Goal: Navigation & Orientation: Find specific page/section

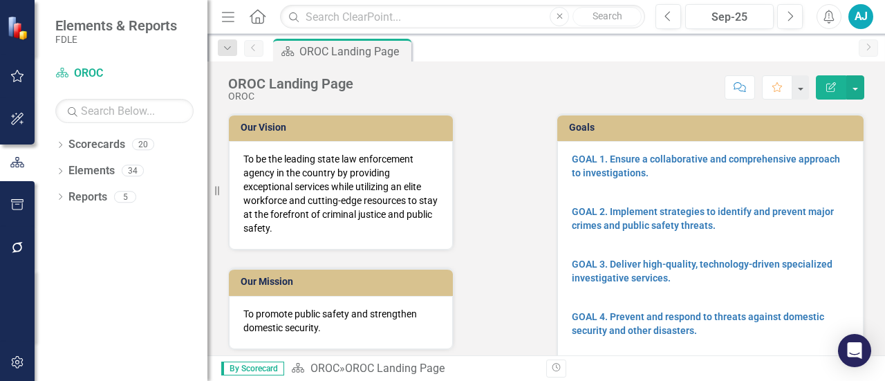
scroll to position [69, 0]
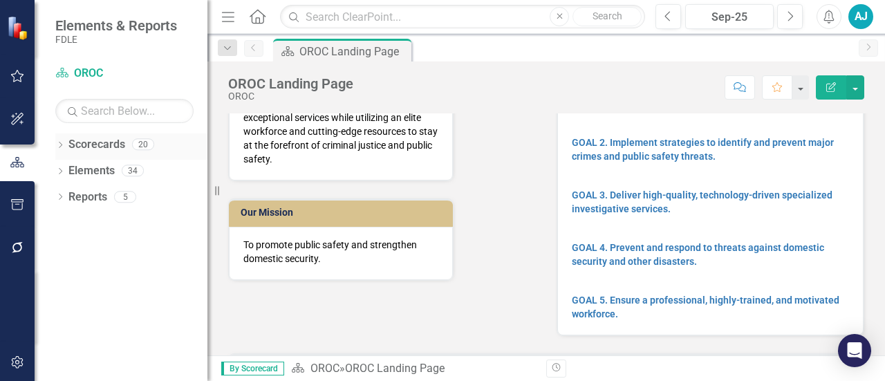
drag, startPoint x: 218, startPoint y: 185, endPoint x: 85, endPoint y: 156, distance: 136.7
click at [18, 145] on div "Elements & Reports FDLE Scorecard OROC Search Dropdown Scorecards 20 FDLE FDLE …" at bounding box center [103, 190] width 207 height 381
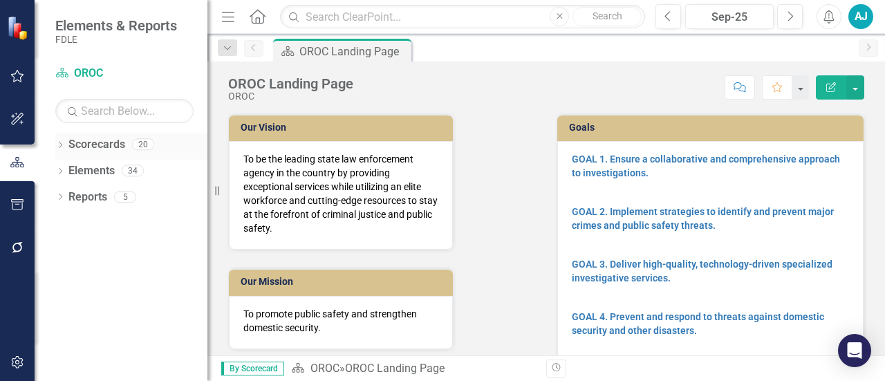
click at [62, 140] on div "Dropdown Scorecards 20" at bounding box center [131, 146] width 152 height 26
click at [64, 143] on icon "Dropdown" at bounding box center [60, 146] width 10 height 8
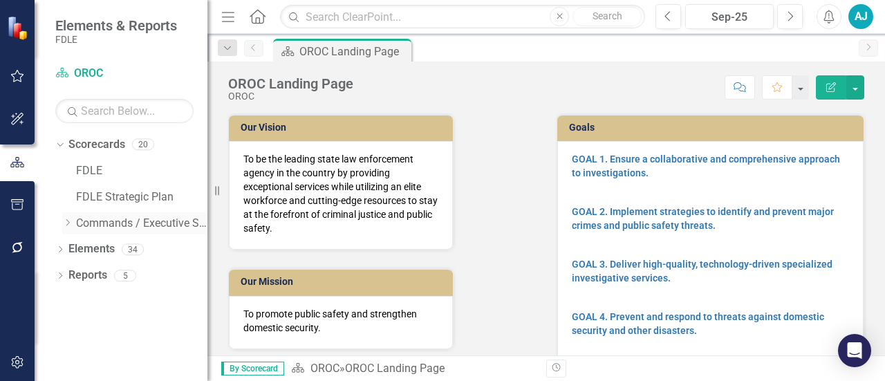
click at [68, 221] on icon "Dropdown" at bounding box center [67, 222] width 10 height 8
click at [84, 245] on icon "Dropdown" at bounding box center [81, 249] width 10 height 8
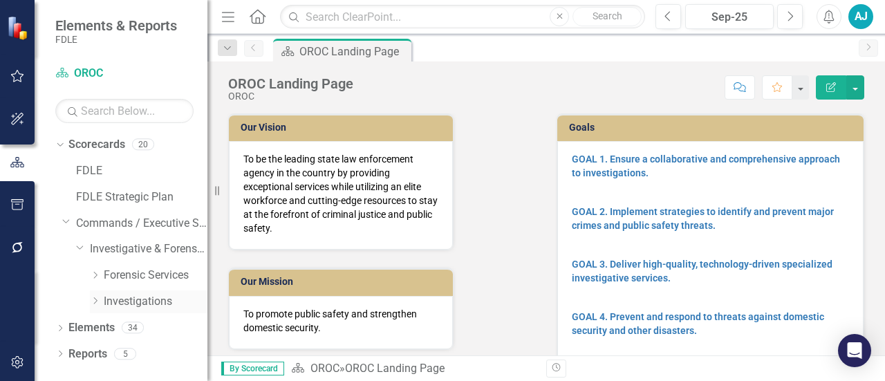
click at [93, 304] on icon "Dropdown" at bounding box center [95, 301] width 10 height 8
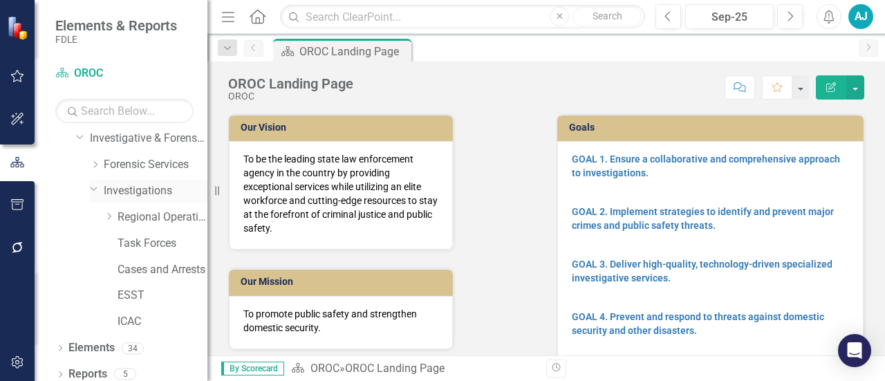
scroll to position [119, 0]
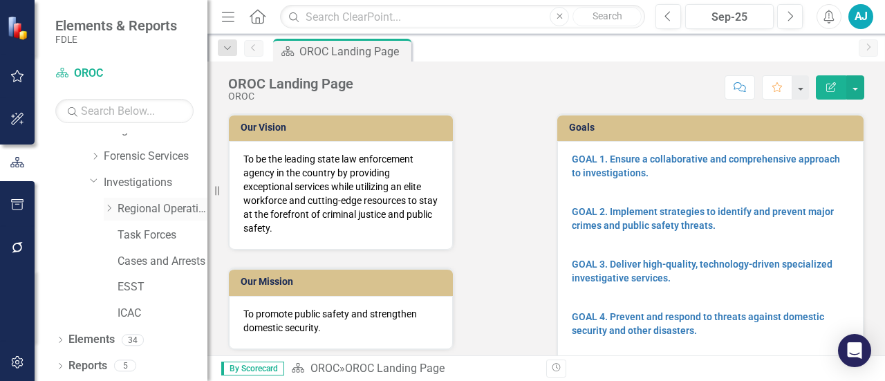
click at [106, 205] on icon "Dropdown" at bounding box center [109, 208] width 10 height 8
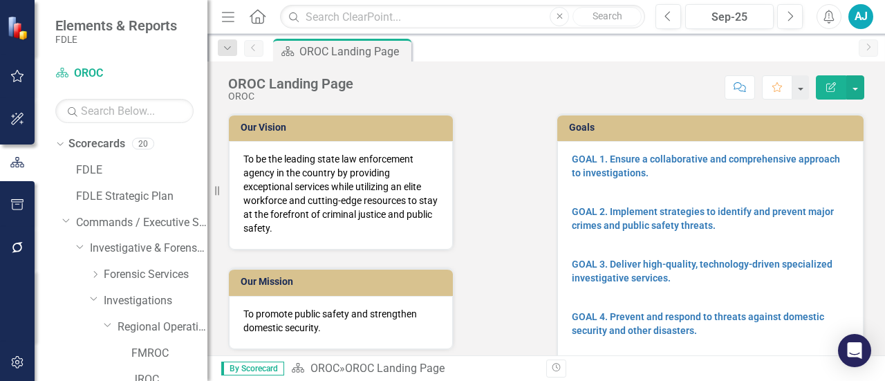
scroll to position [0, 0]
click at [94, 170] on link "FDLE" at bounding box center [141, 171] width 131 height 16
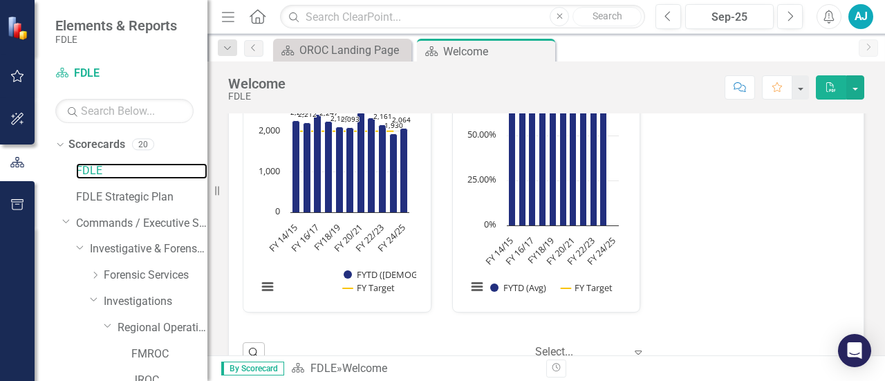
scroll to position [827, 0]
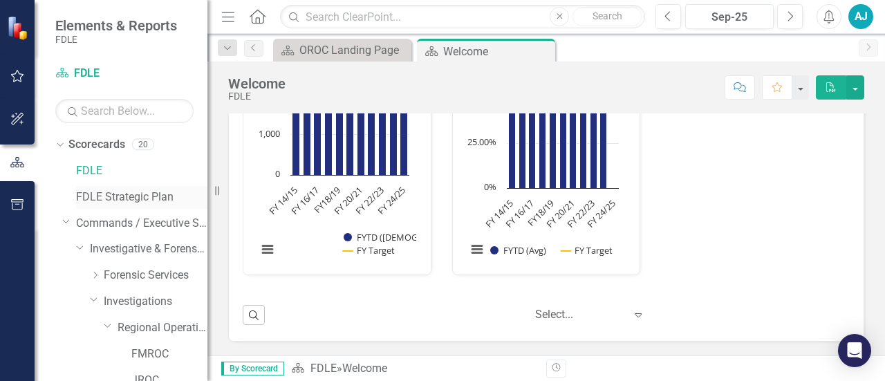
click at [106, 193] on link "FDLE Strategic Plan" at bounding box center [141, 197] width 131 height 16
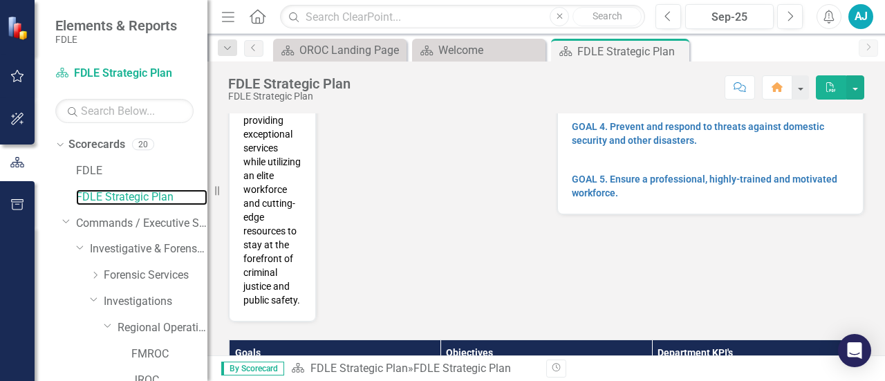
scroll to position [553, 0]
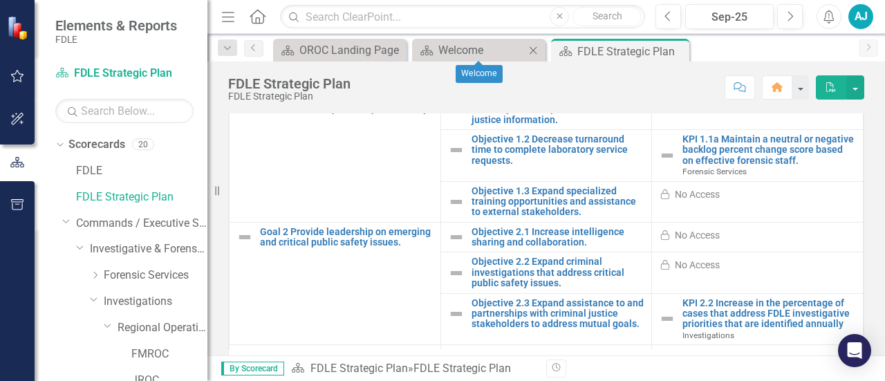
click at [533, 51] on icon "Close" at bounding box center [533, 50] width 14 height 11
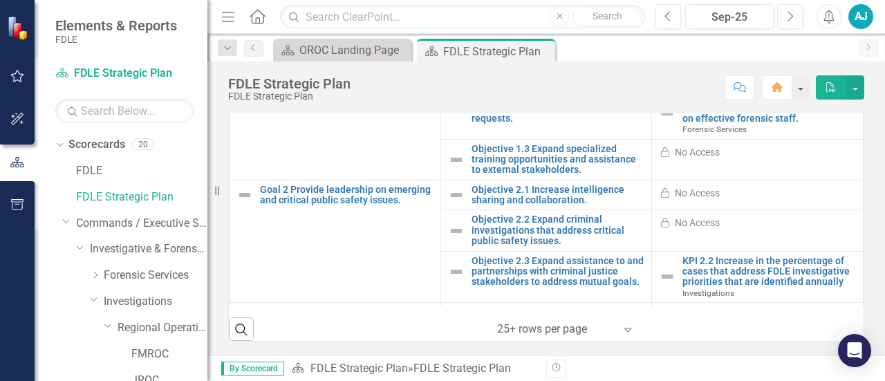
scroll to position [554, 0]
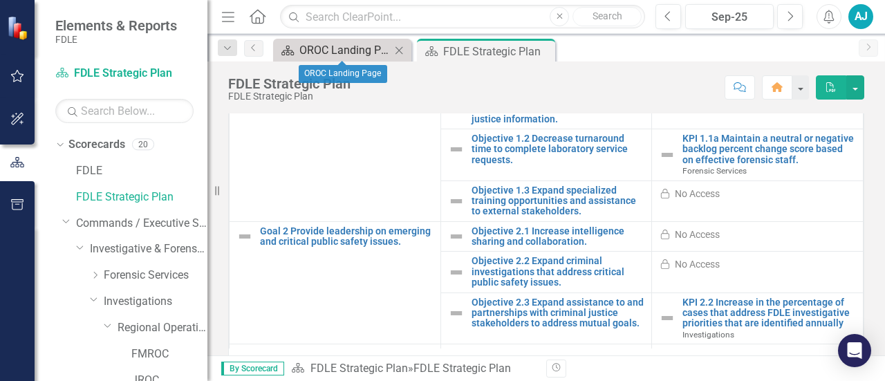
click at [328, 54] on div "OROC Landing Page" at bounding box center [344, 49] width 91 height 17
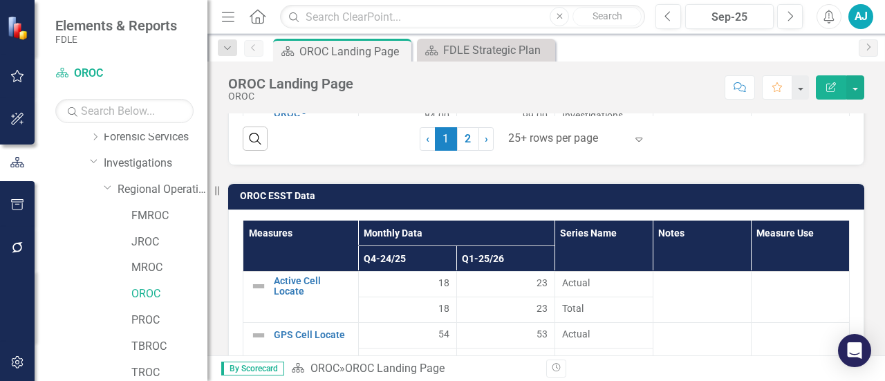
scroll to position [1728, 0]
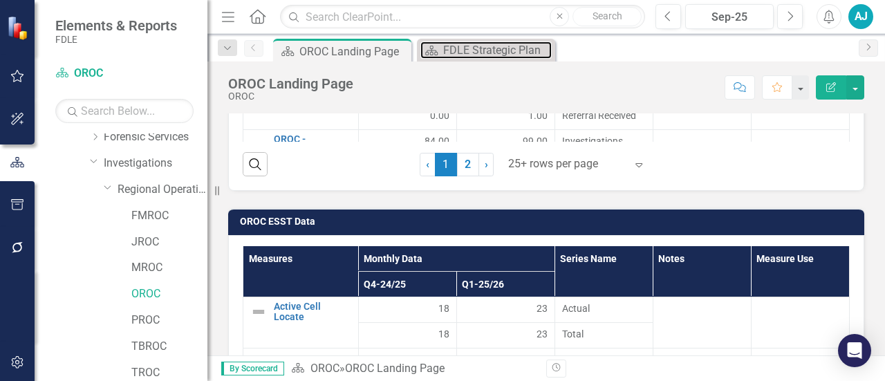
drag, startPoint x: 454, startPoint y: 53, endPoint x: 207, endPoint y: 362, distance: 395.9
click at [454, 53] on div "FDLE Strategic Plan" at bounding box center [497, 49] width 109 height 17
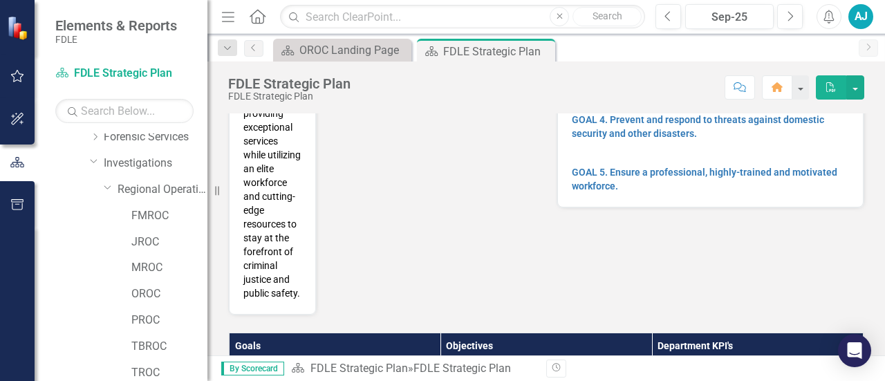
scroll to position [277, 0]
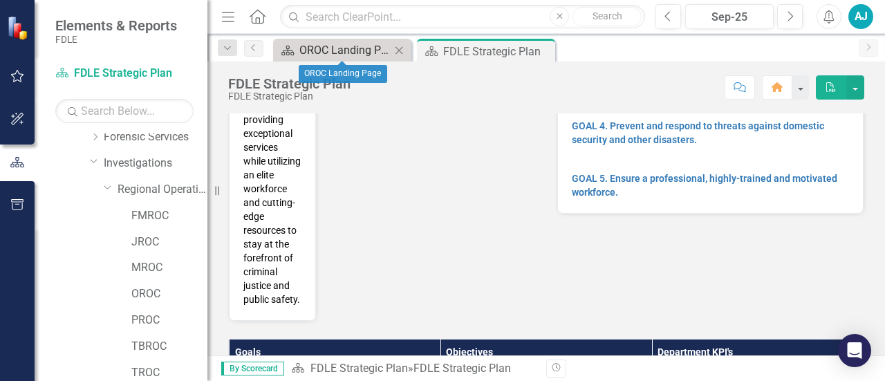
click at [326, 53] on div "OROC Landing Page" at bounding box center [344, 49] width 91 height 17
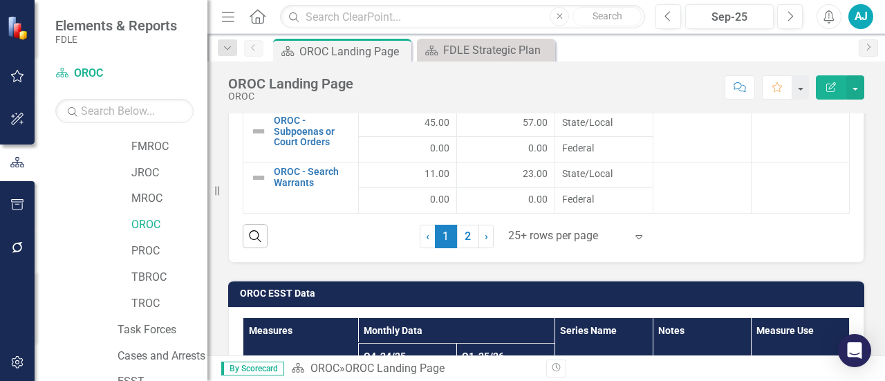
scroll to position [1659, 0]
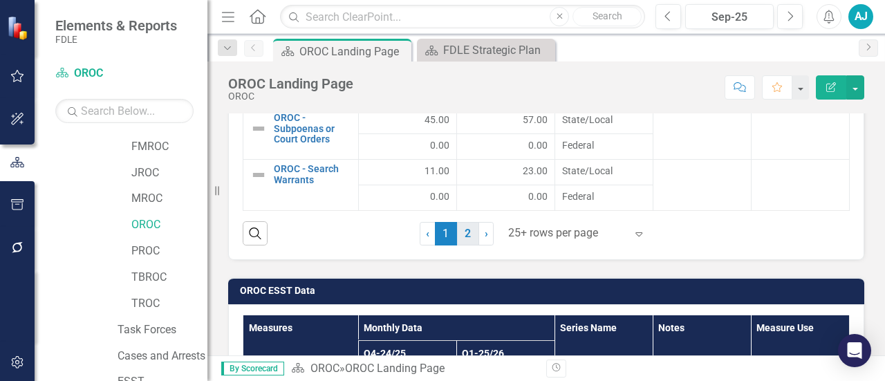
click at [470, 230] on link "2" at bounding box center [468, 234] width 22 height 24
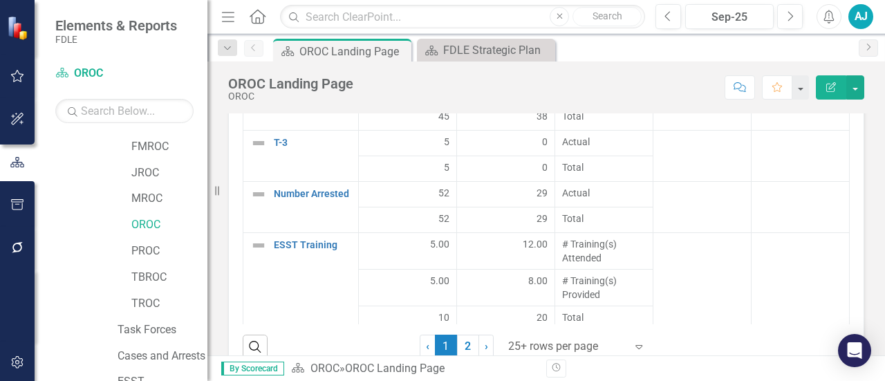
scroll to position [478, 0]
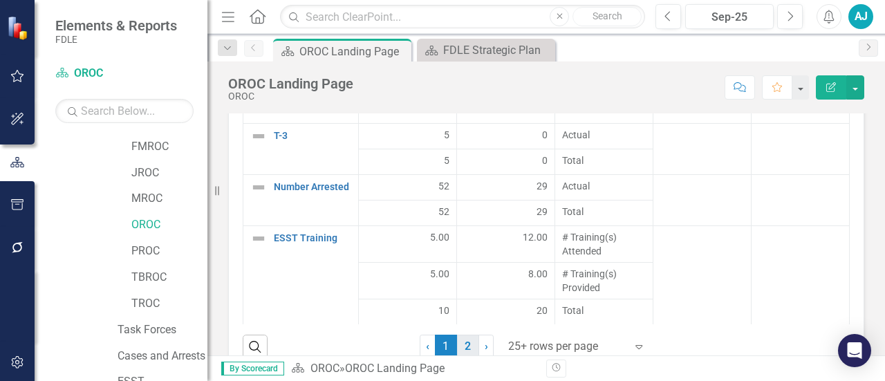
click at [461, 349] on link "2" at bounding box center [468, 347] width 22 height 24
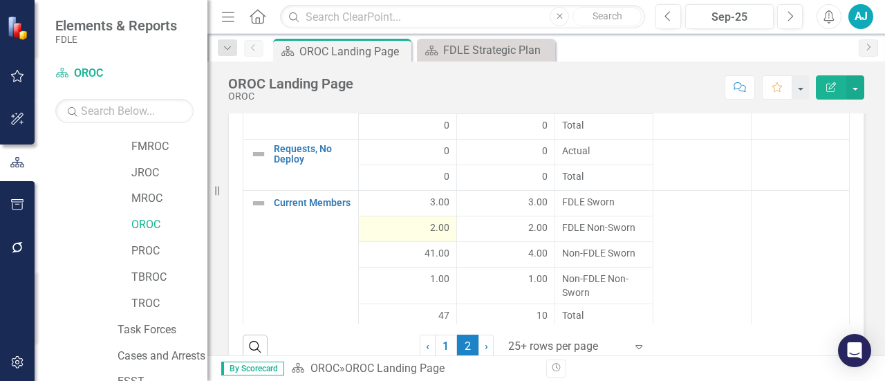
scroll to position [0, 0]
click at [447, 46] on div "FDLE Strategic Plan" at bounding box center [488, 49] width 91 height 17
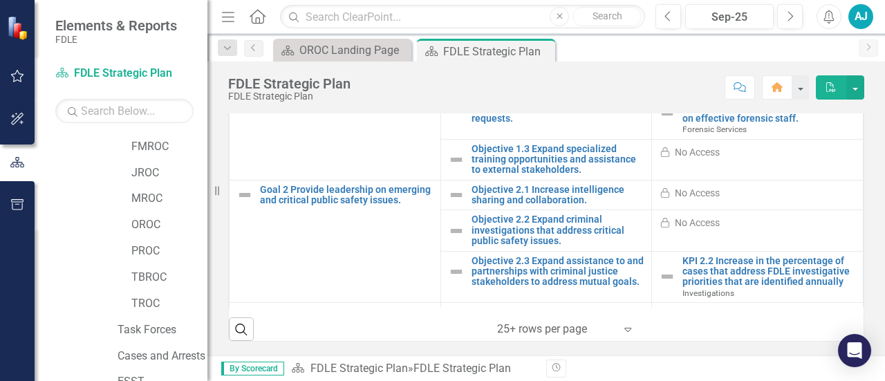
scroll to position [553, 0]
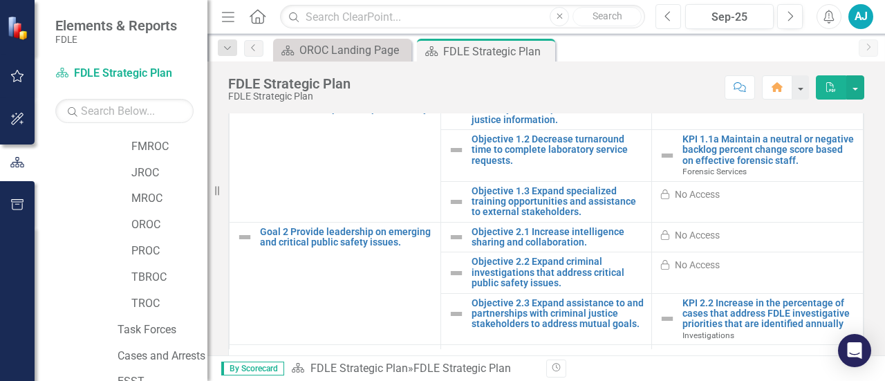
click at [666, 20] on icon "Previous" at bounding box center [668, 16] width 8 height 12
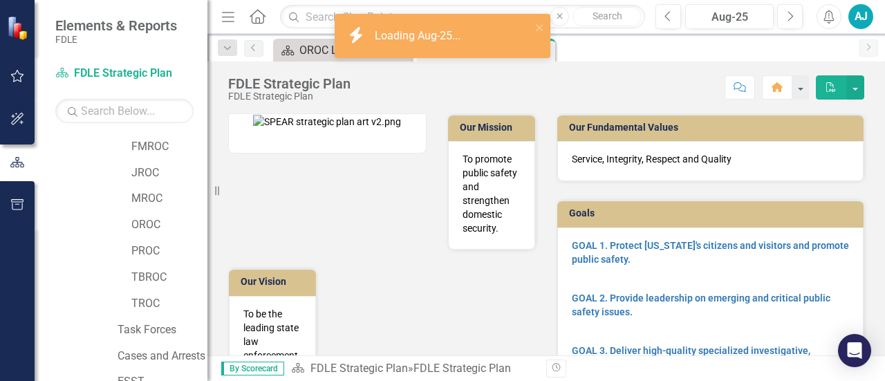
click at [319, 50] on div "OROC Landing Page" at bounding box center [344, 49] width 91 height 17
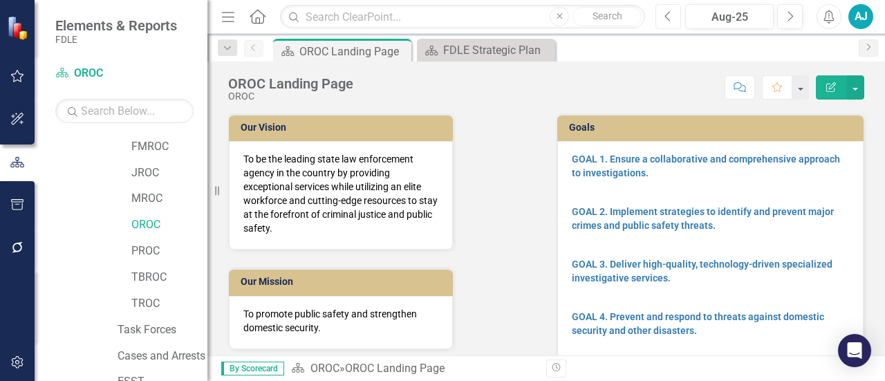
click at [663, 20] on button "Previous" at bounding box center [668, 16] width 26 height 25
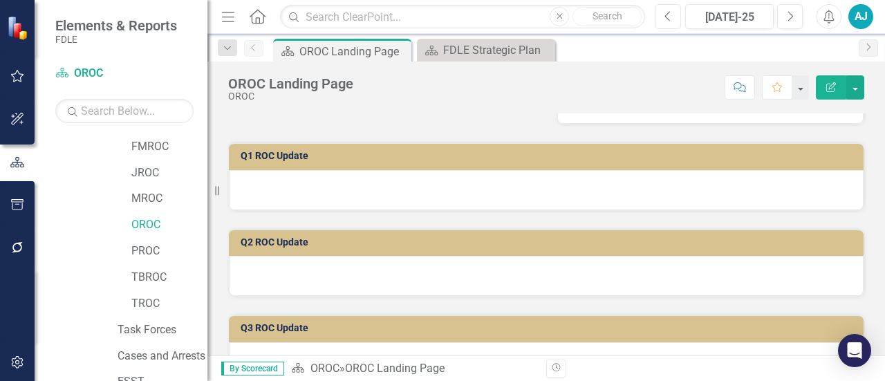
scroll to position [277, 0]
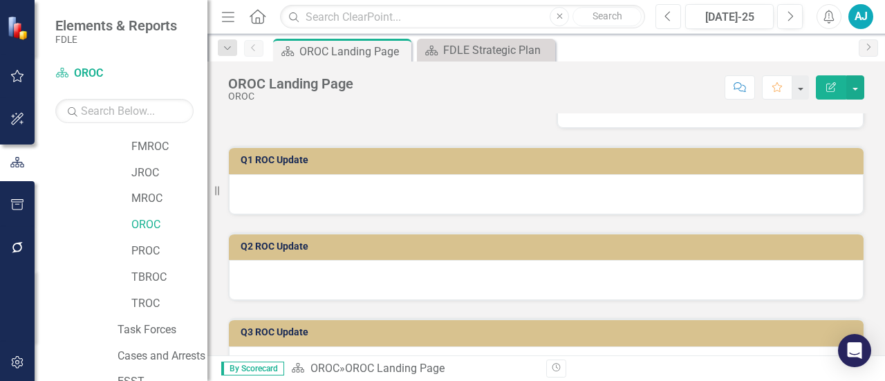
click at [665, 20] on icon "Previous" at bounding box center [668, 16] width 8 height 12
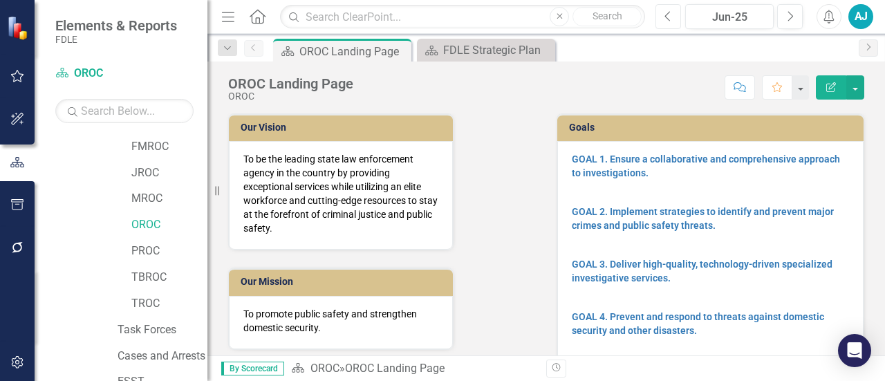
click at [673, 24] on button "Previous" at bounding box center [668, 16] width 26 height 25
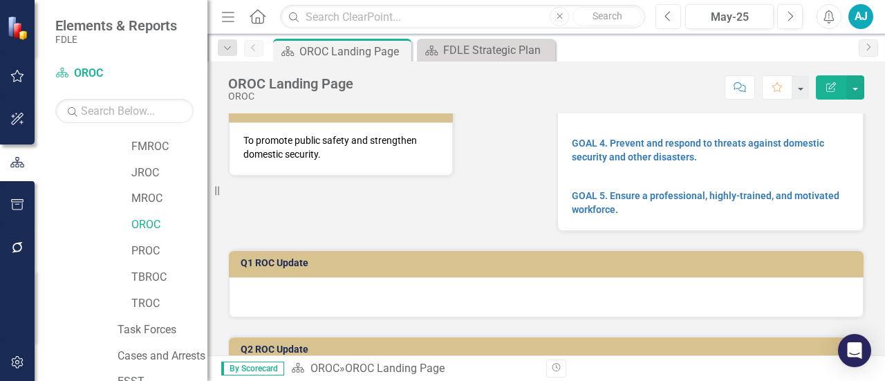
scroll to position [138, 0]
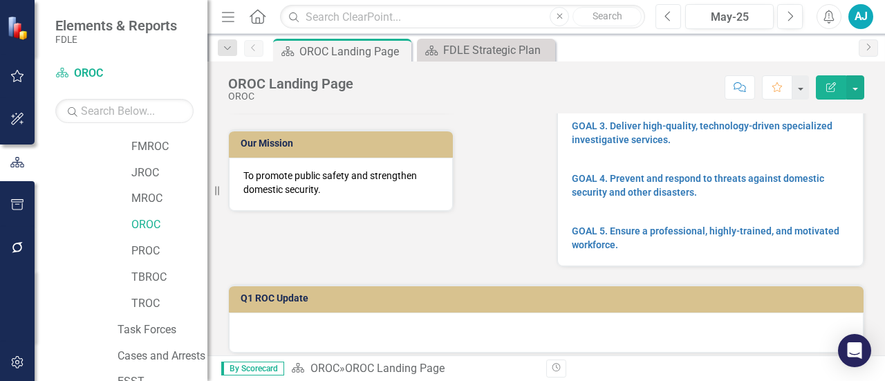
click at [671, 12] on icon "Previous" at bounding box center [668, 16] width 8 height 12
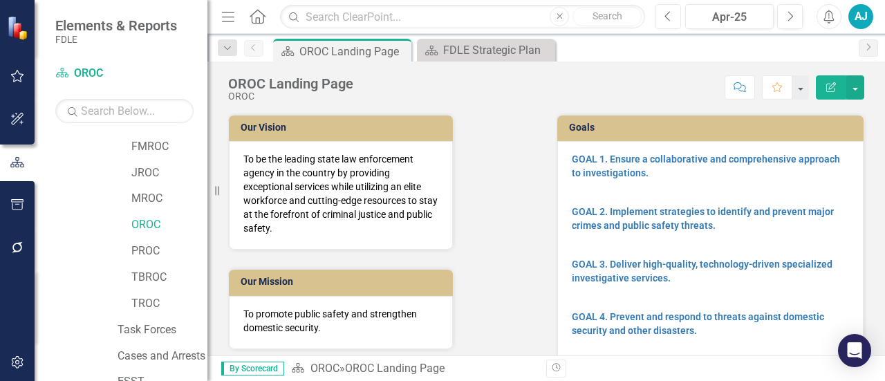
scroll to position [277, 0]
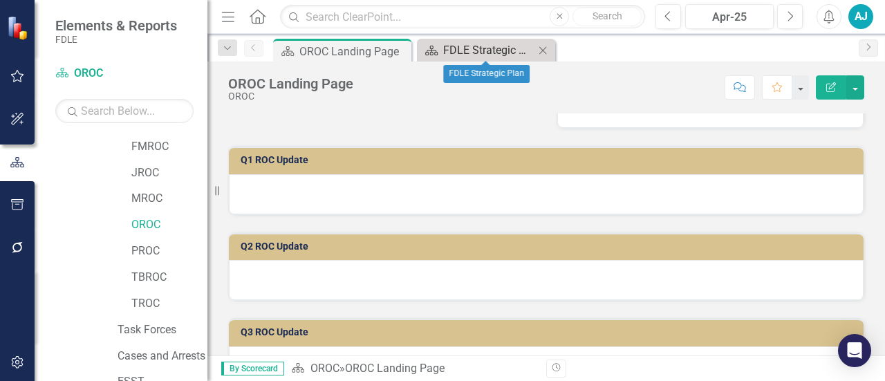
click at [438, 49] on icon "Scorecard" at bounding box center [432, 50] width 14 height 11
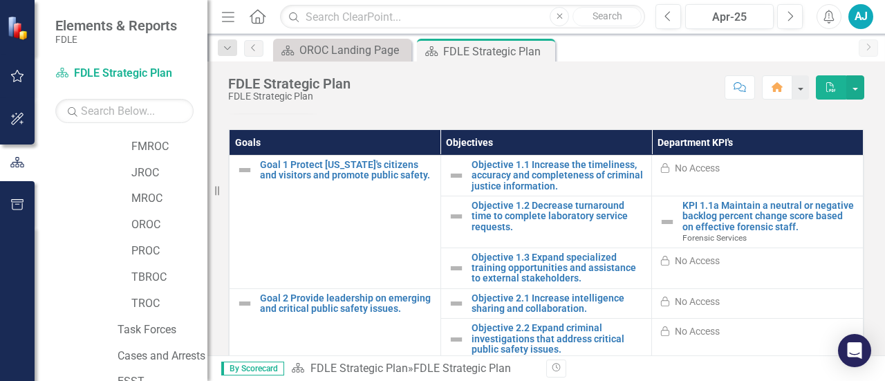
scroll to position [549, 0]
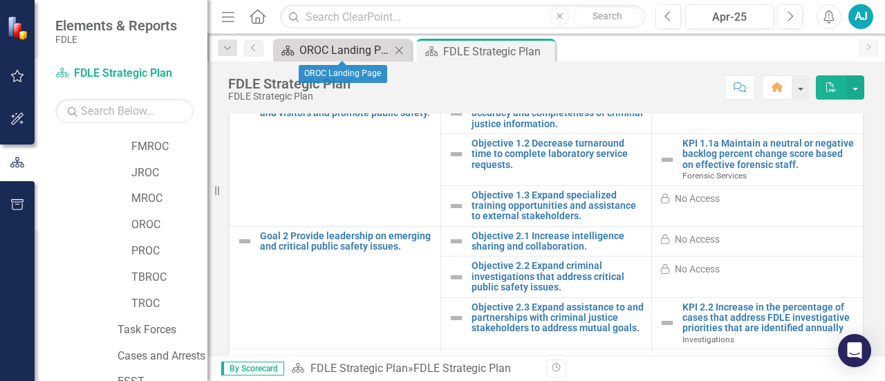
click at [325, 50] on div "OROC Landing Page" at bounding box center [344, 49] width 91 height 17
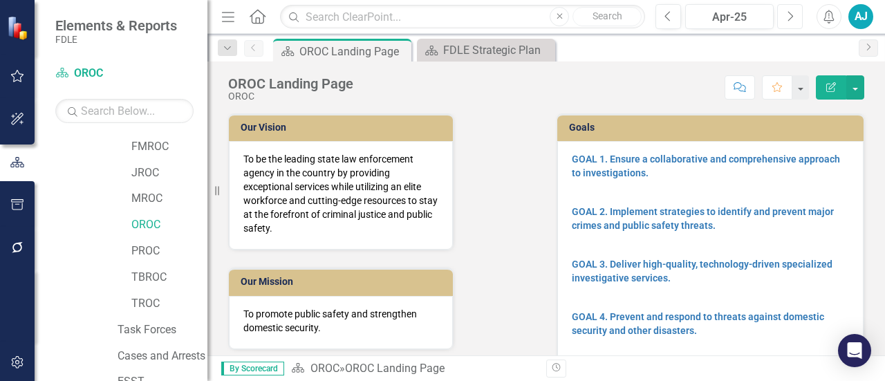
click at [790, 15] on icon "Next" at bounding box center [790, 16] width 8 height 12
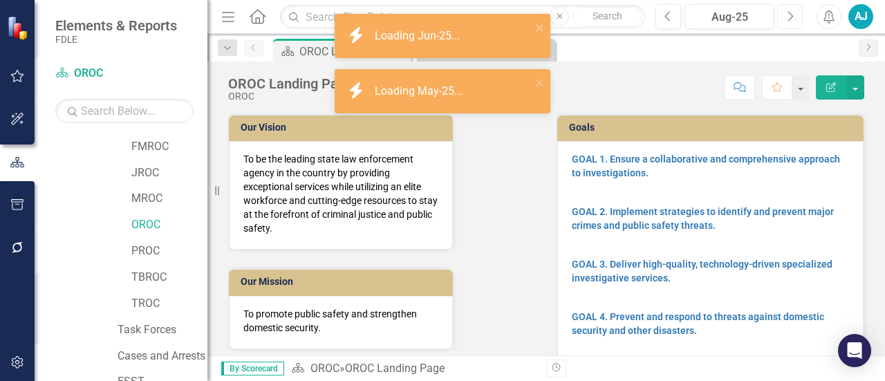
click at [790, 15] on icon "Next" at bounding box center [790, 16] width 8 height 12
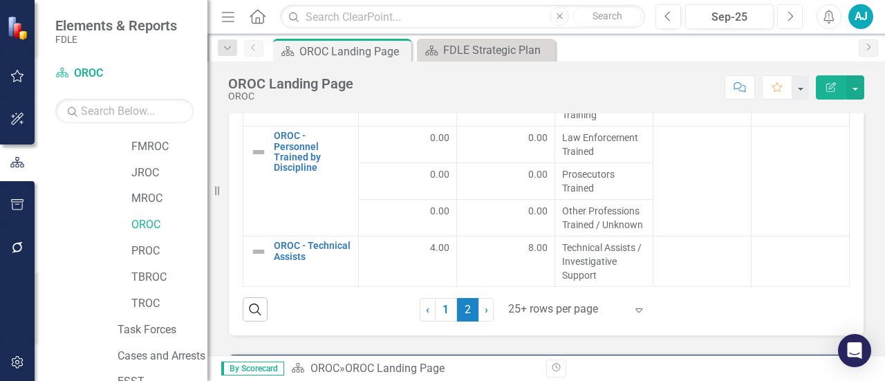
scroll to position [1590, 0]
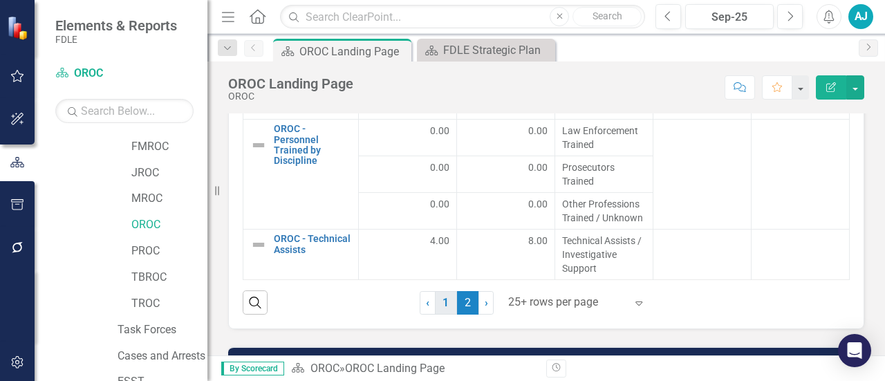
click at [445, 303] on link "1" at bounding box center [446, 303] width 22 height 24
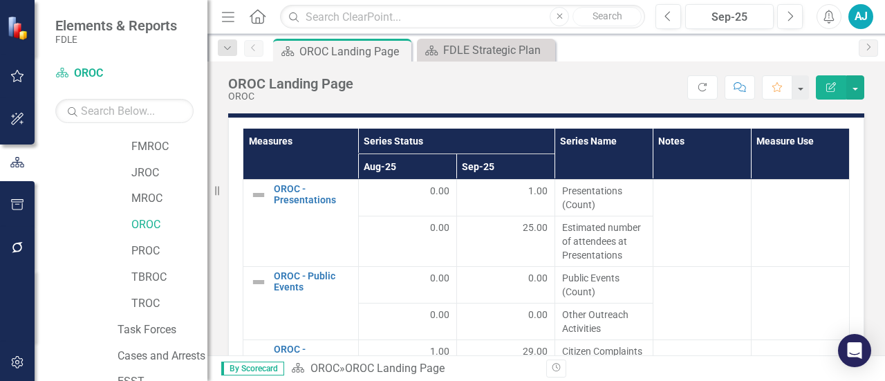
scroll to position [1452, 0]
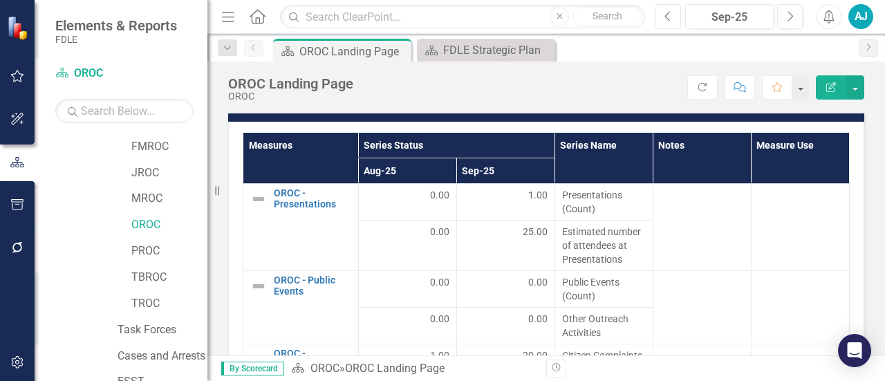
click at [668, 12] on icon "Previous" at bounding box center [668, 16] width 8 height 12
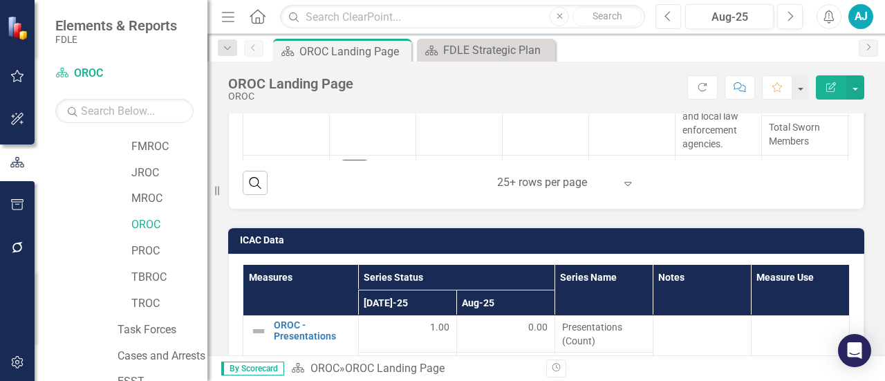
scroll to position [1314, 0]
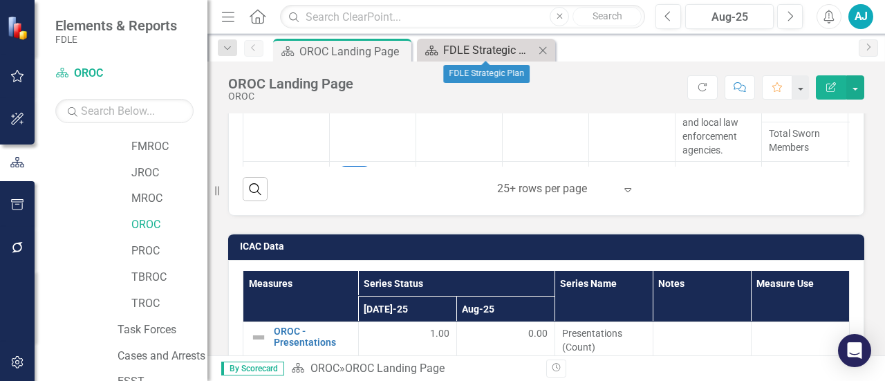
click at [444, 53] on div "FDLE Strategic Plan" at bounding box center [488, 49] width 91 height 17
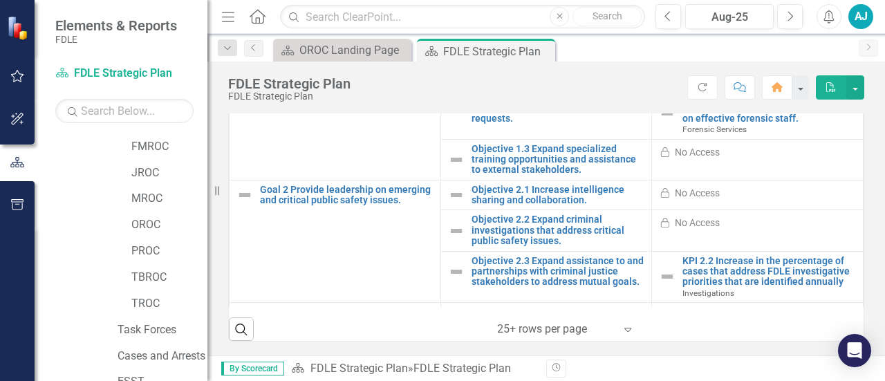
scroll to position [553, 0]
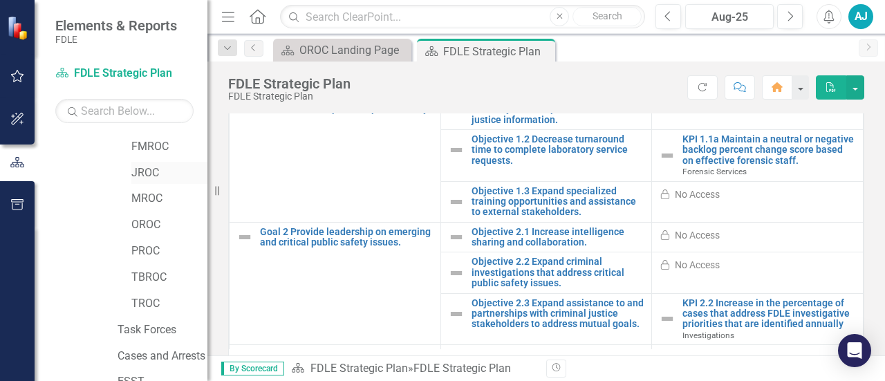
click at [138, 177] on link "JROC" at bounding box center [169, 173] width 76 height 16
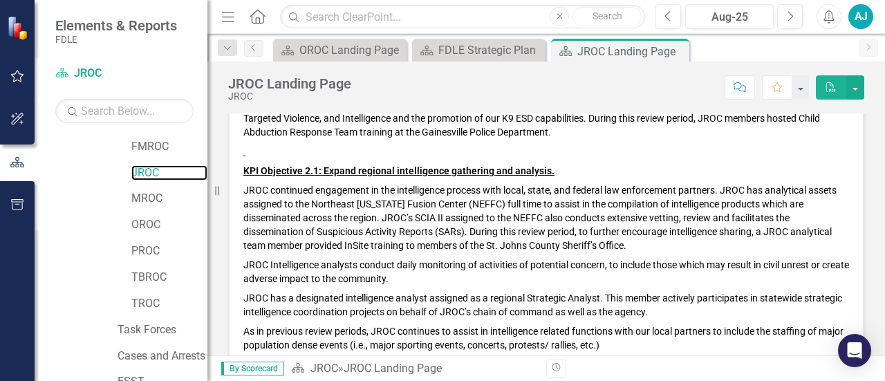
scroll to position [553, 0]
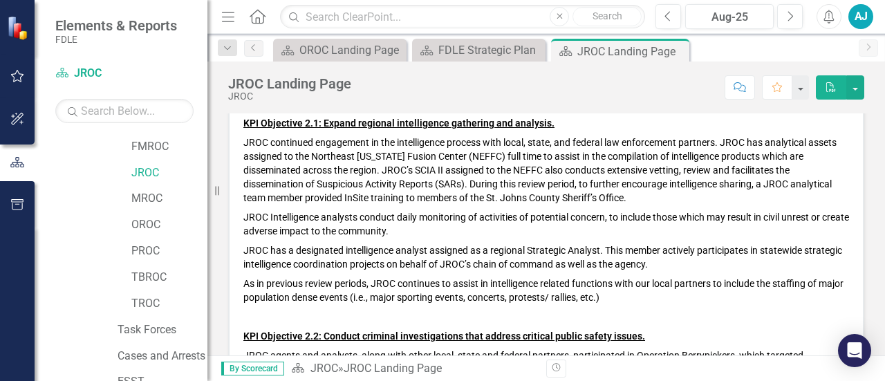
click at [387, 166] on p "JROC continued engagement in the intelligence process with local, state, and fe…" at bounding box center [546, 170] width 606 height 75
drag, startPoint x: 379, startPoint y: 171, endPoint x: 363, endPoint y: 161, distance: 18.6
click at [363, 161] on p "JROC continued engagement in the intelligence process with local, state, and fe…" at bounding box center [546, 170] width 606 height 75
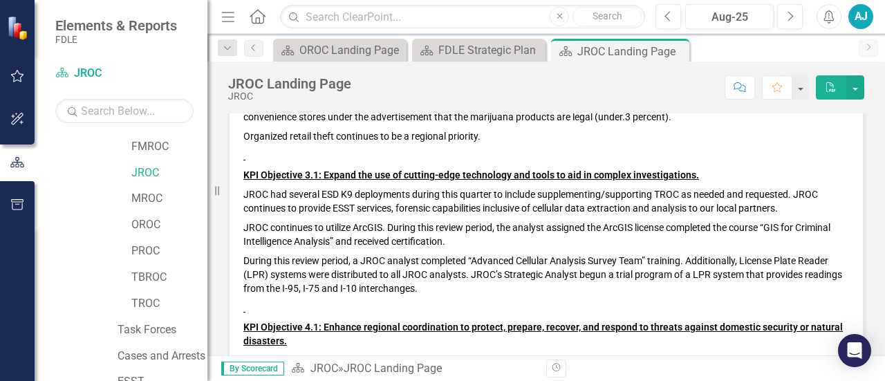
scroll to position [1106, 0]
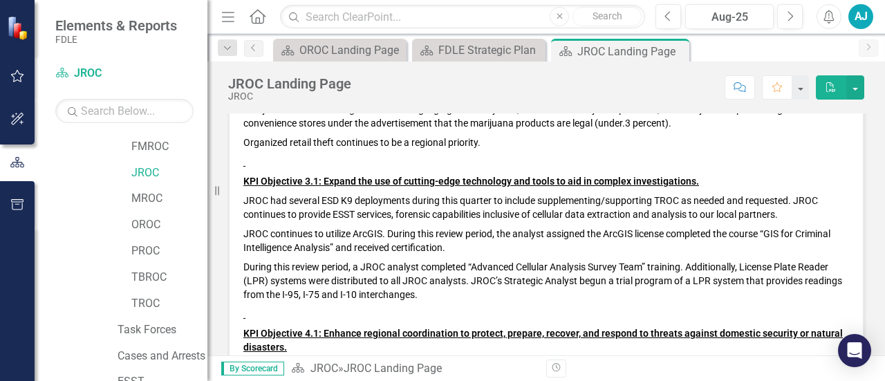
click at [698, 268] on p "During this review period, a JROC analyst completed “Advanced Cellular Analysis…" at bounding box center [546, 280] width 606 height 47
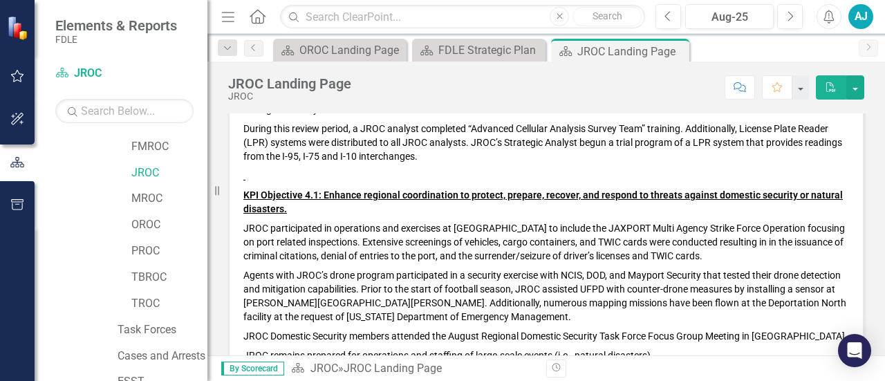
scroll to position [1314, 0]
